Goal: Communication & Community: Connect with others

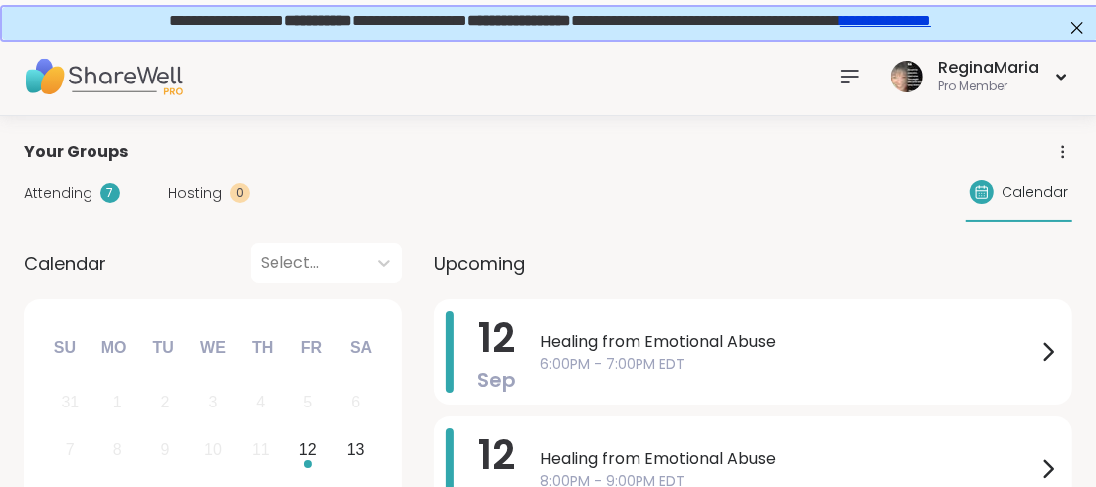
click at [848, 73] on icon at bounding box center [851, 77] width 24 height 24
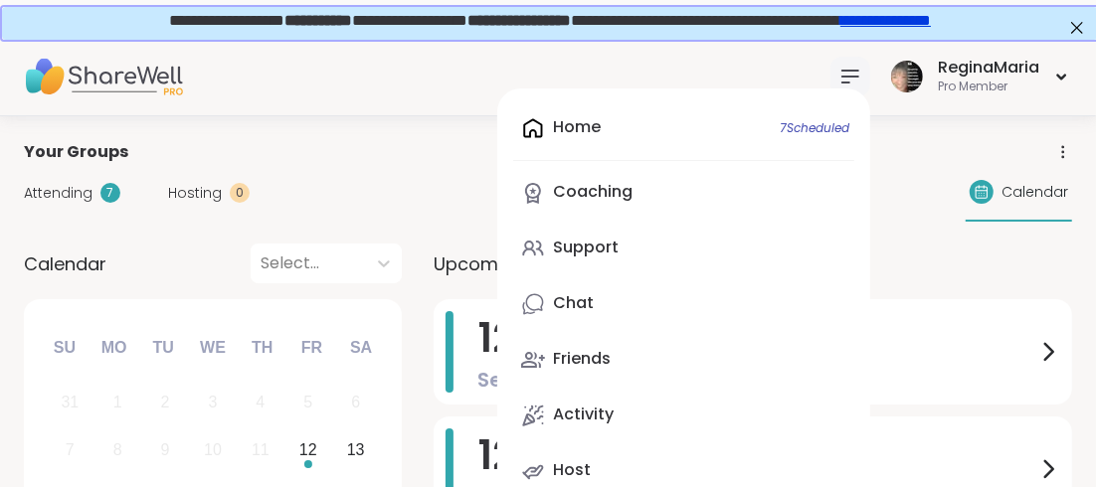
scroll to position [98, 0]
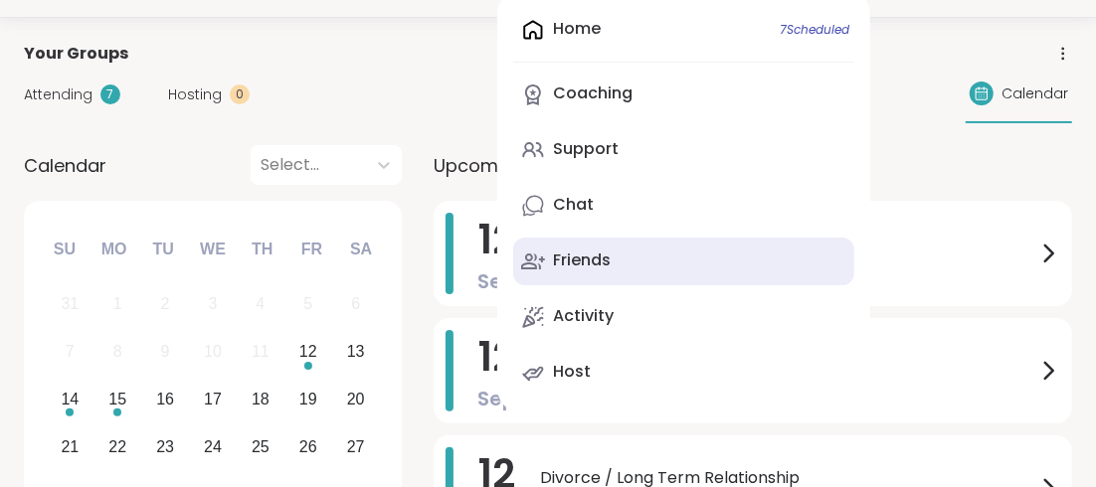
click at [582, 258] on div "Friends" at bounding box center [582, 261] width 58 height 22
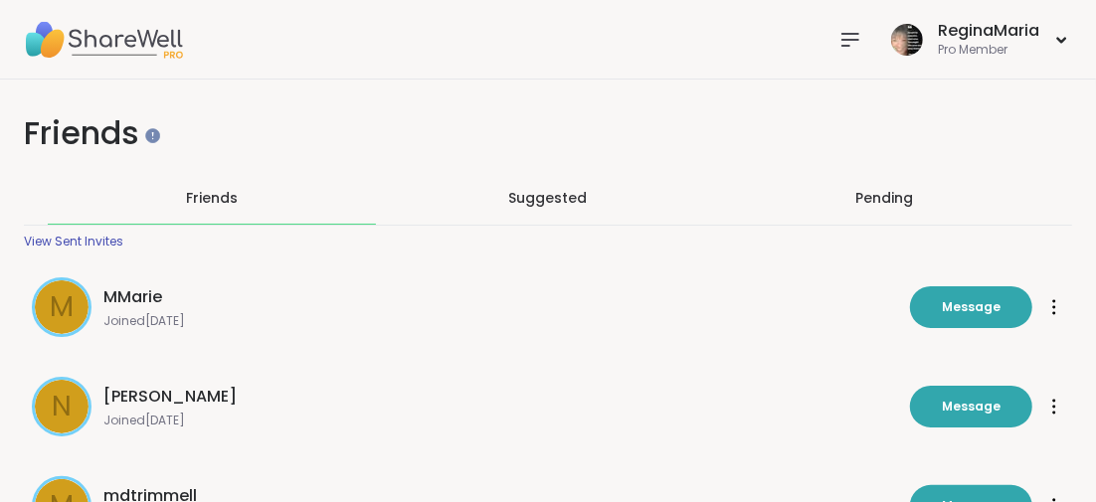
click at [877, 195] on div "Pending" at bounding box center [884, 198] width 58 height 20
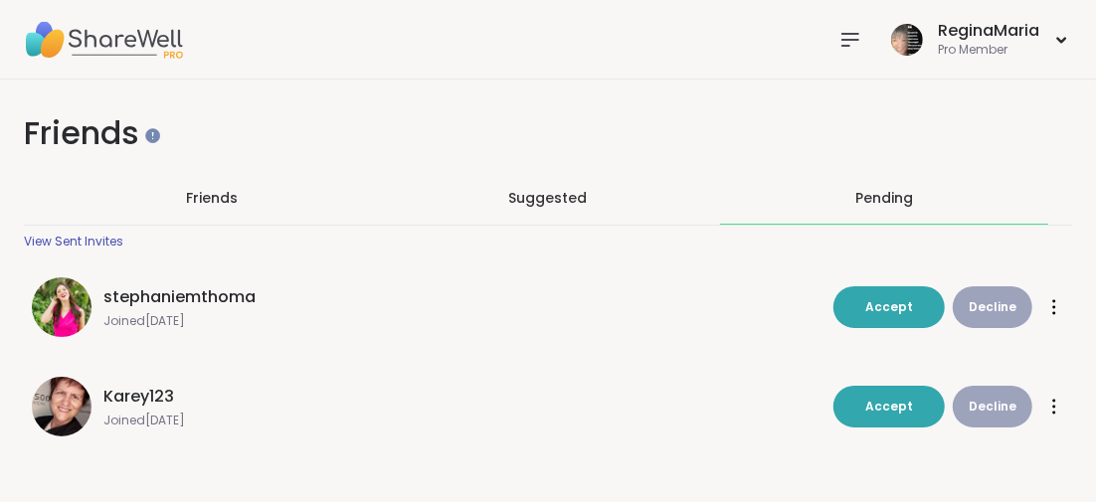
click at [220, 196] on span "Friends" at bounding box center [212, 198] width 52 height 20
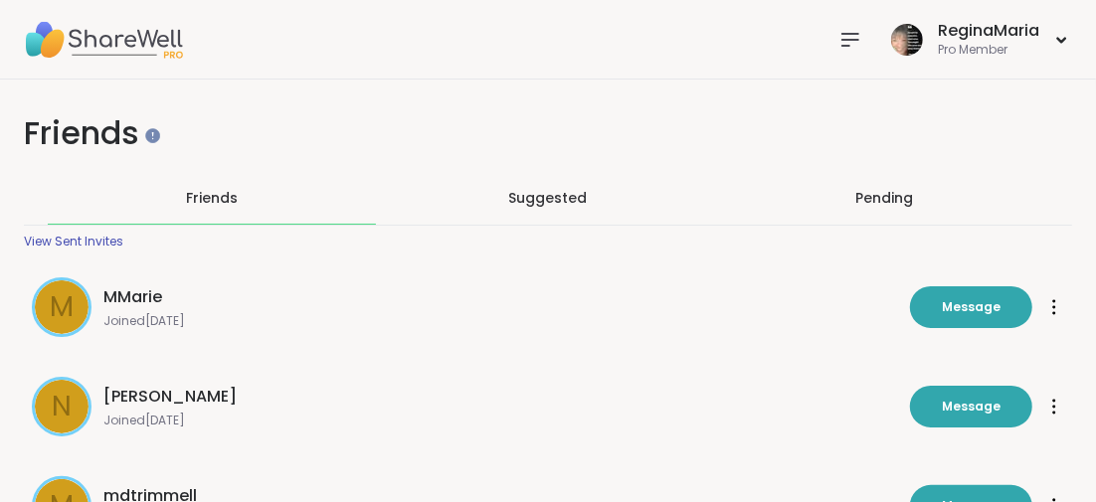
click at [849, 37] on icon at bounding box center [851, 40] width 24 height 24
click at [368, 286] on div "MMarie" at bounding box center [500, 297] width 795 height 24
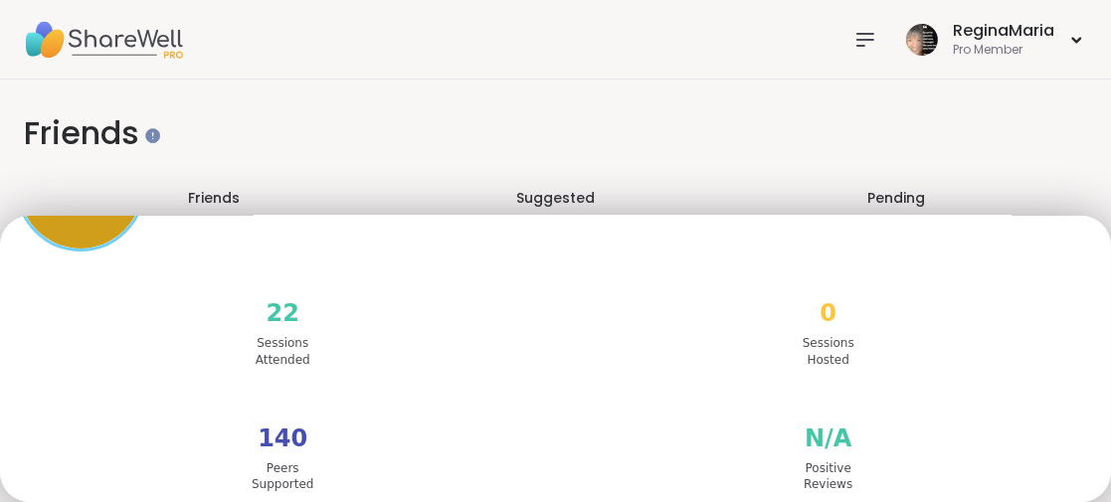
scroll to position [365, 0]
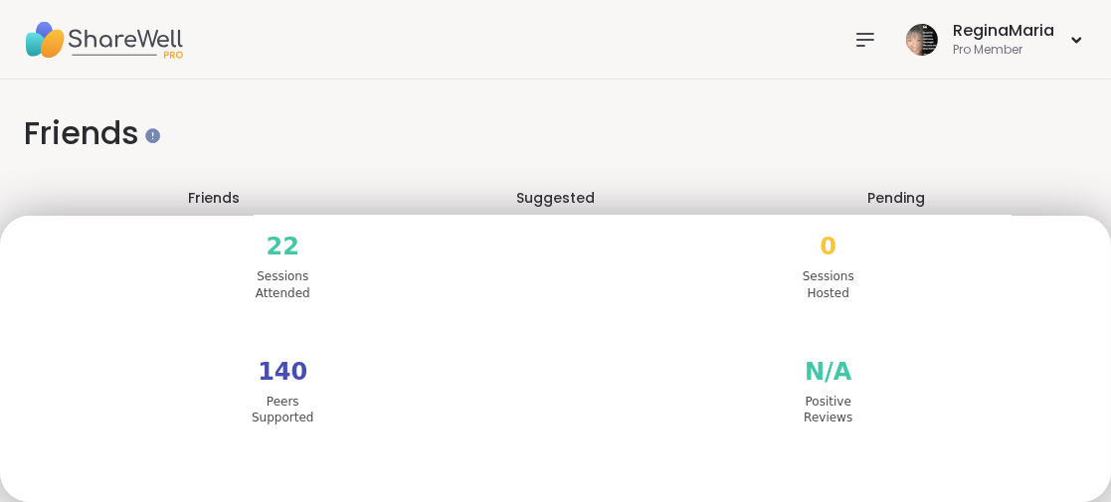
click at [853, 36] on icon at bounding box center [865, 40] width 24 height 24
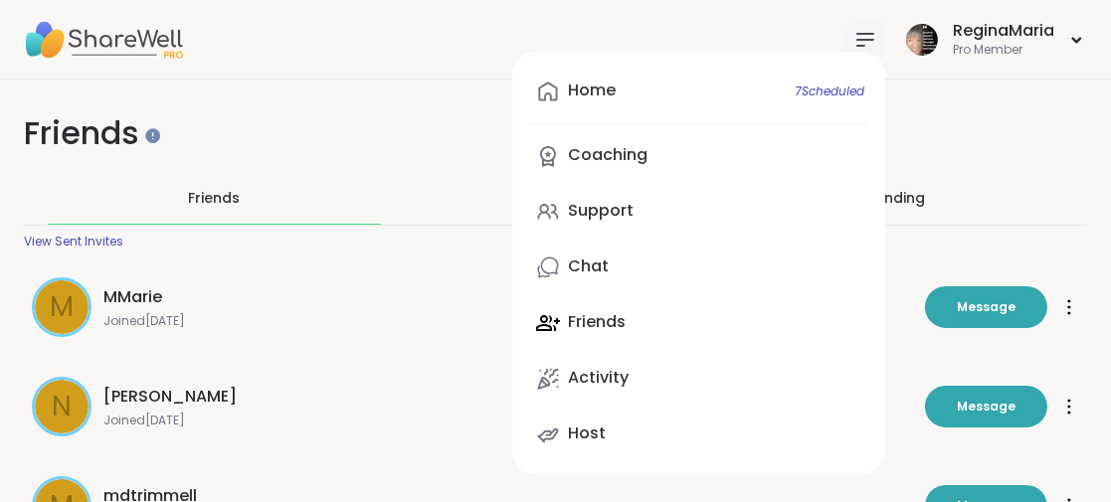
scroll to position [0, 0]
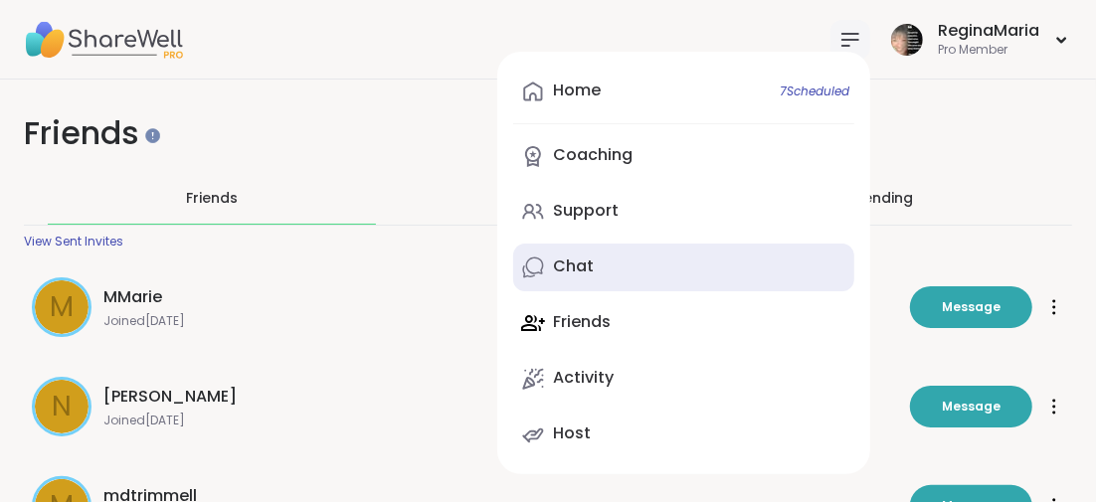
click at [585, 270] on div "Chat" at bounding box center [573, 267] width 41 height 22
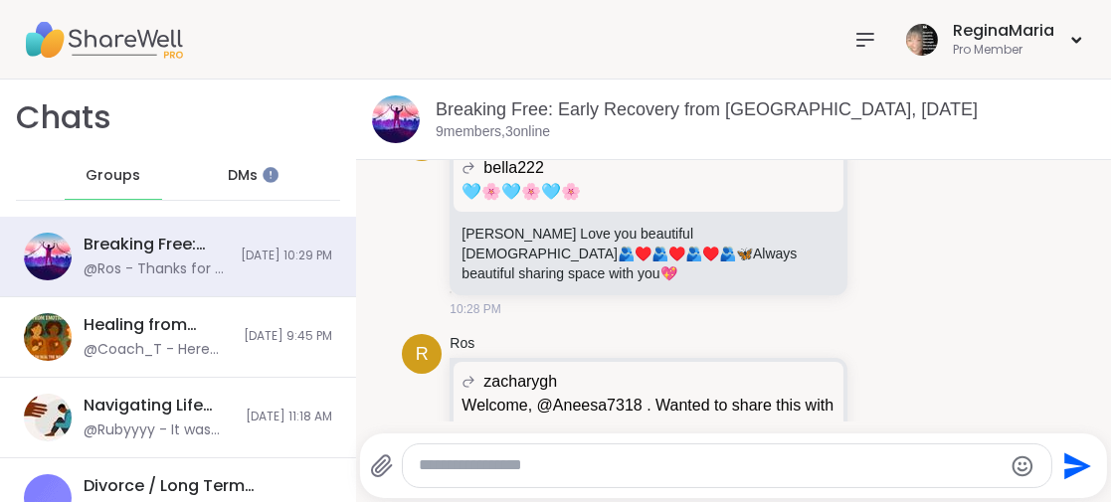
scroll to position [3079, 0]
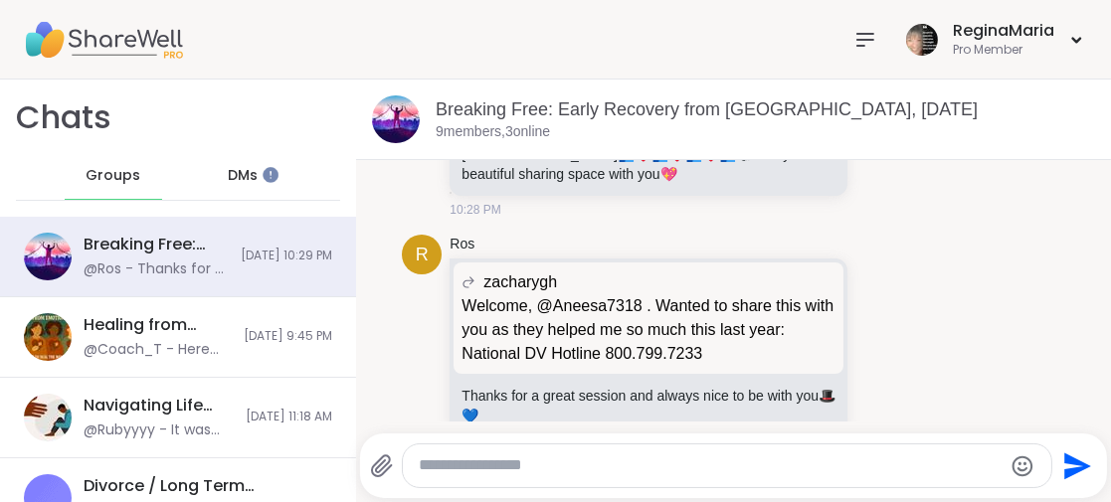
click at [236, 175] on span "DMs" at bounding box center [243, 176] width 30 height 20
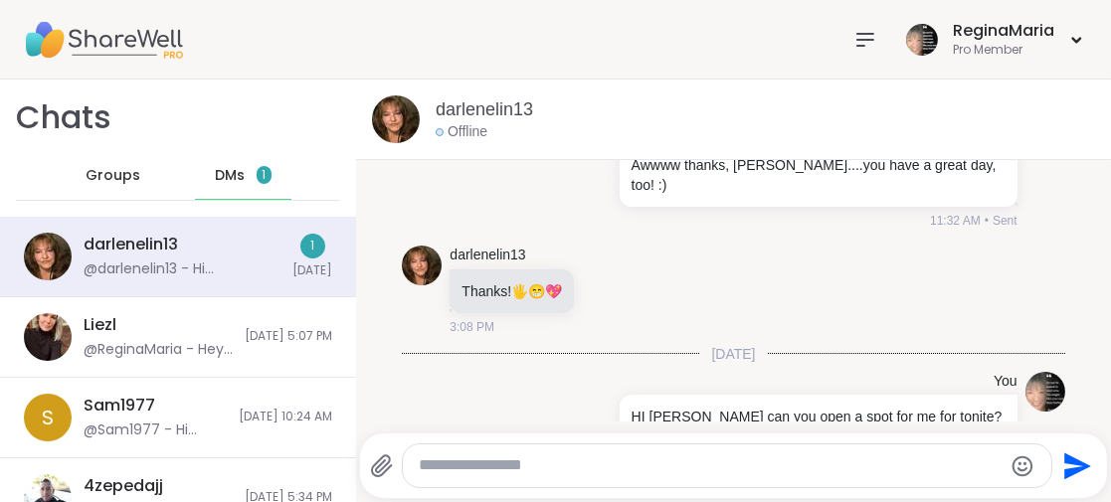
scroll to position [3698, 0]
